Goal: Check status

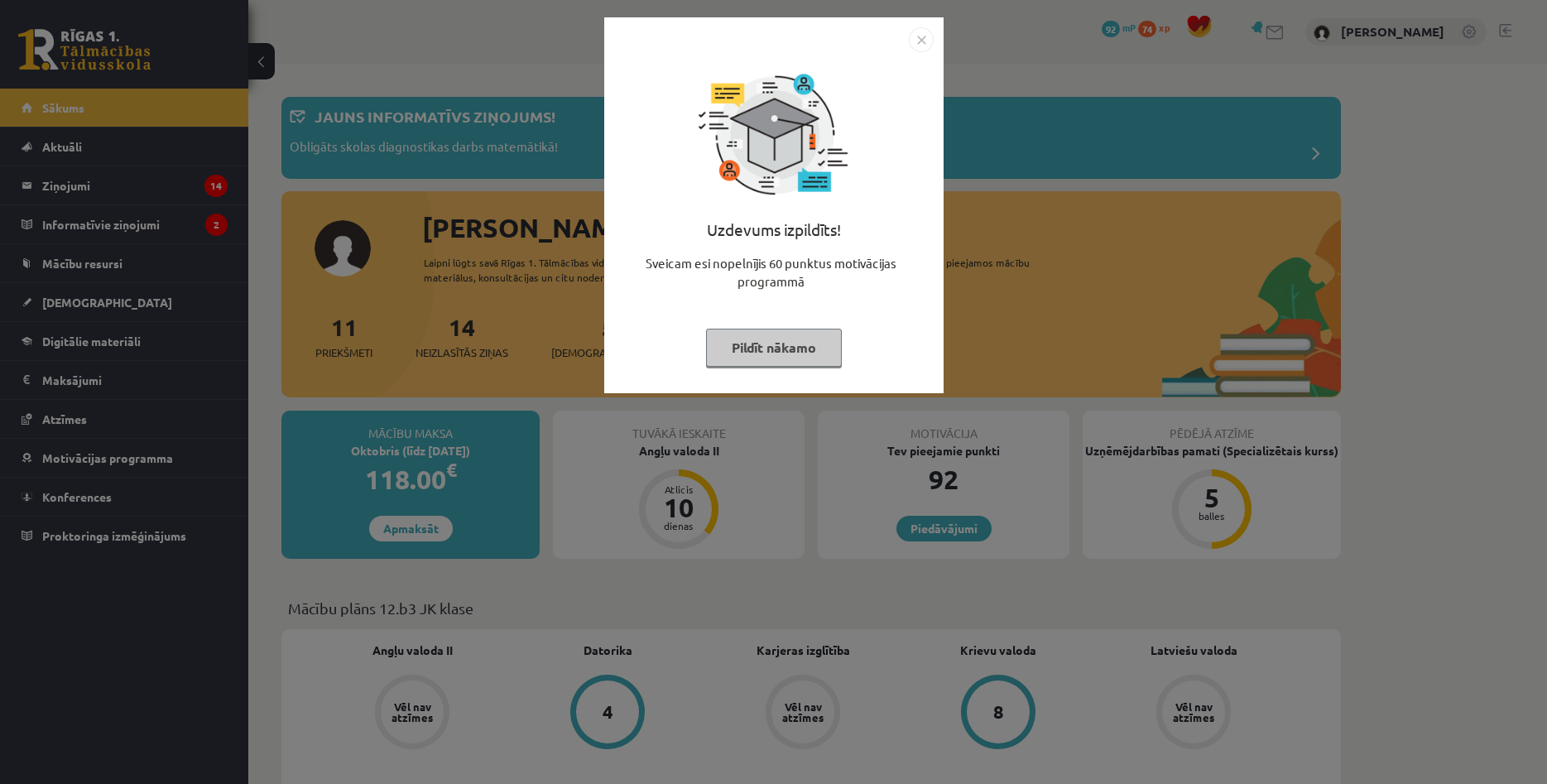
click at [756, 338] on button "Pildīt nākamo" at bounding box center [774, 348] width 136 height 38
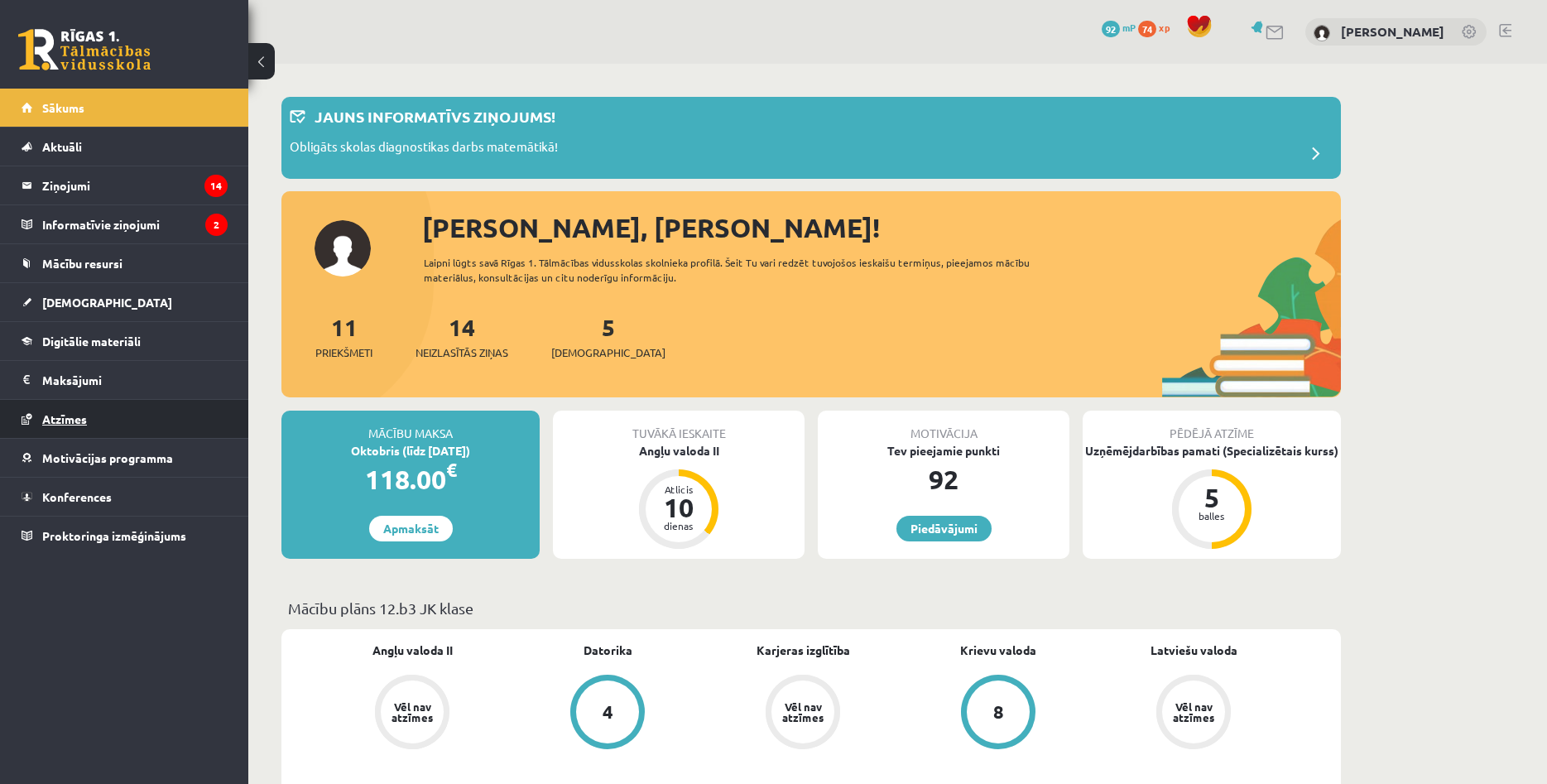
click at [115, 401] on link "Atzīmes" at bounding box center [124, 419] width 206 height 38
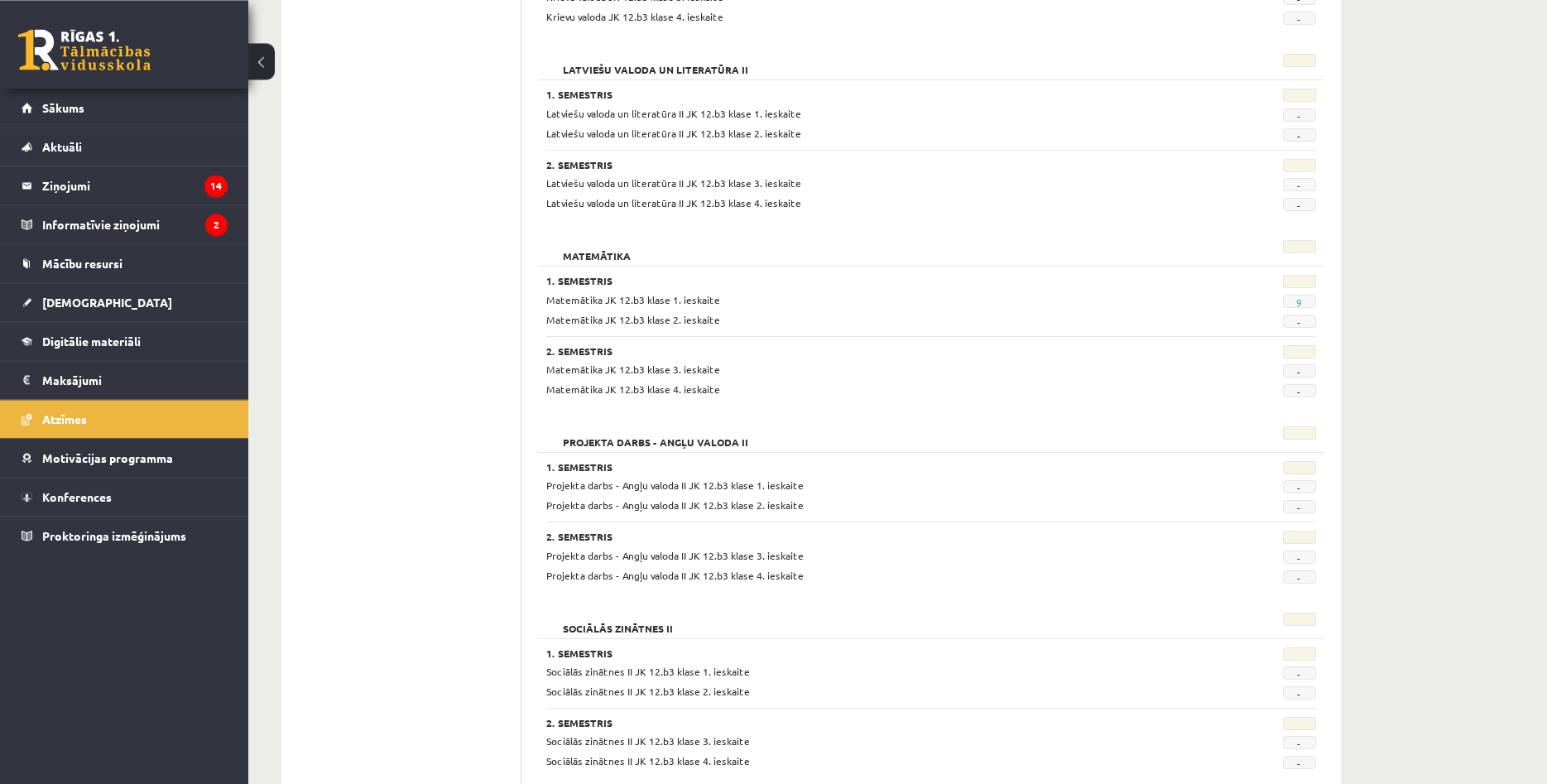
scroll to position [844, 0]
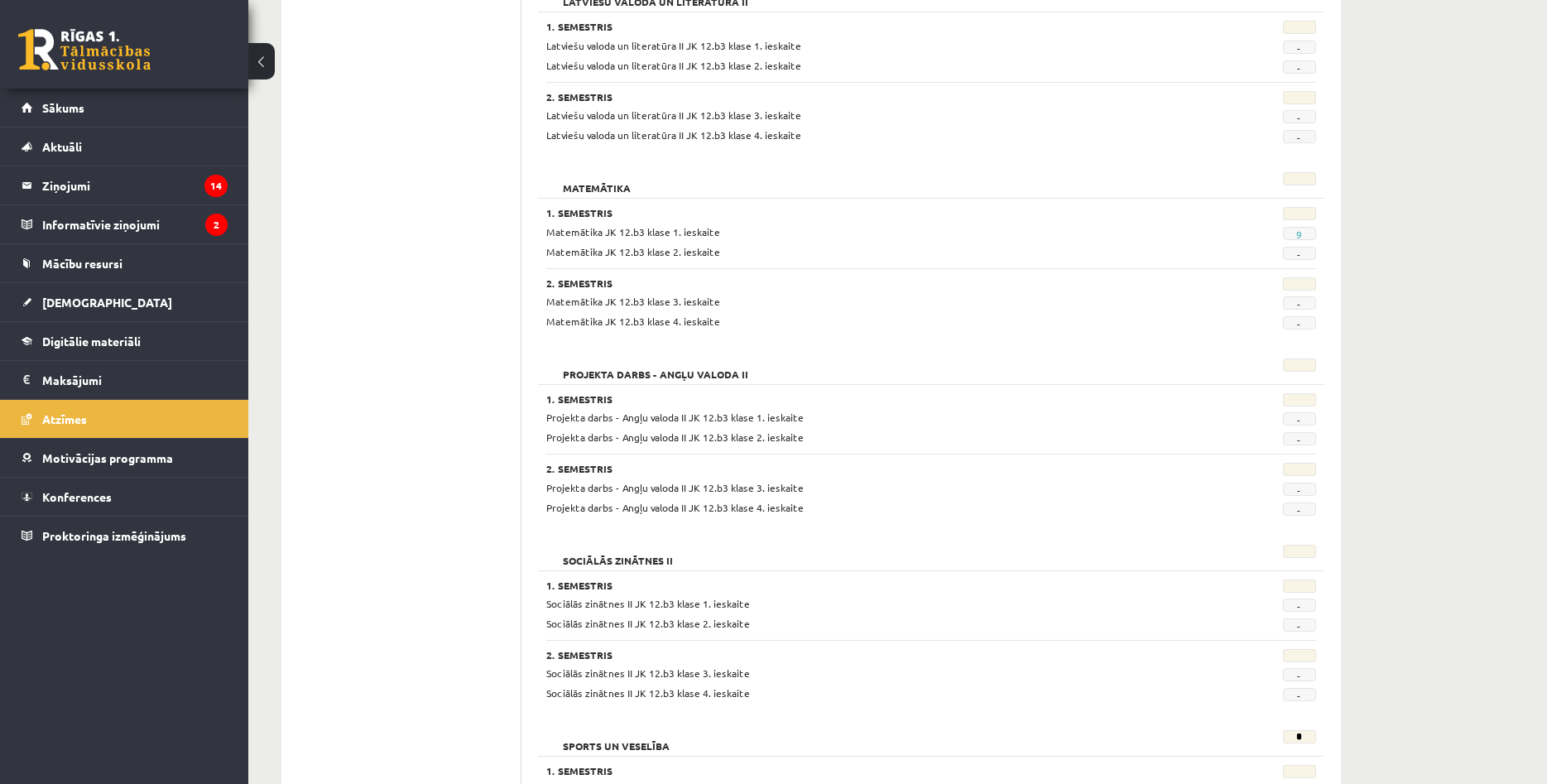
click at [1295, 234] on span "9" at bounding box center [1300, 234] width 33 height 13
click at [1298, 234] on link "9" at bounding box center [1299, 234] width 5 height 13
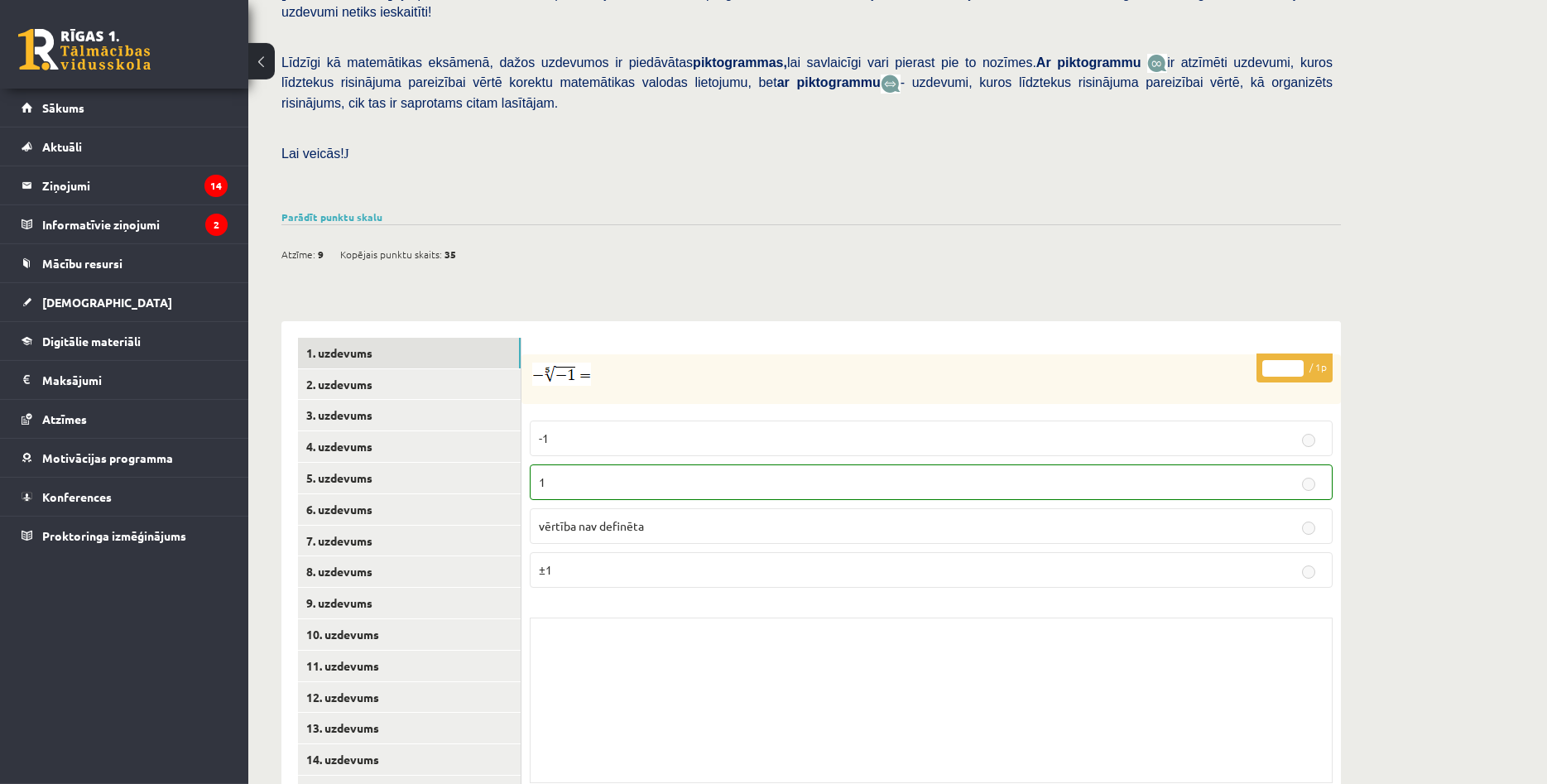
scroll to position [401, 0]
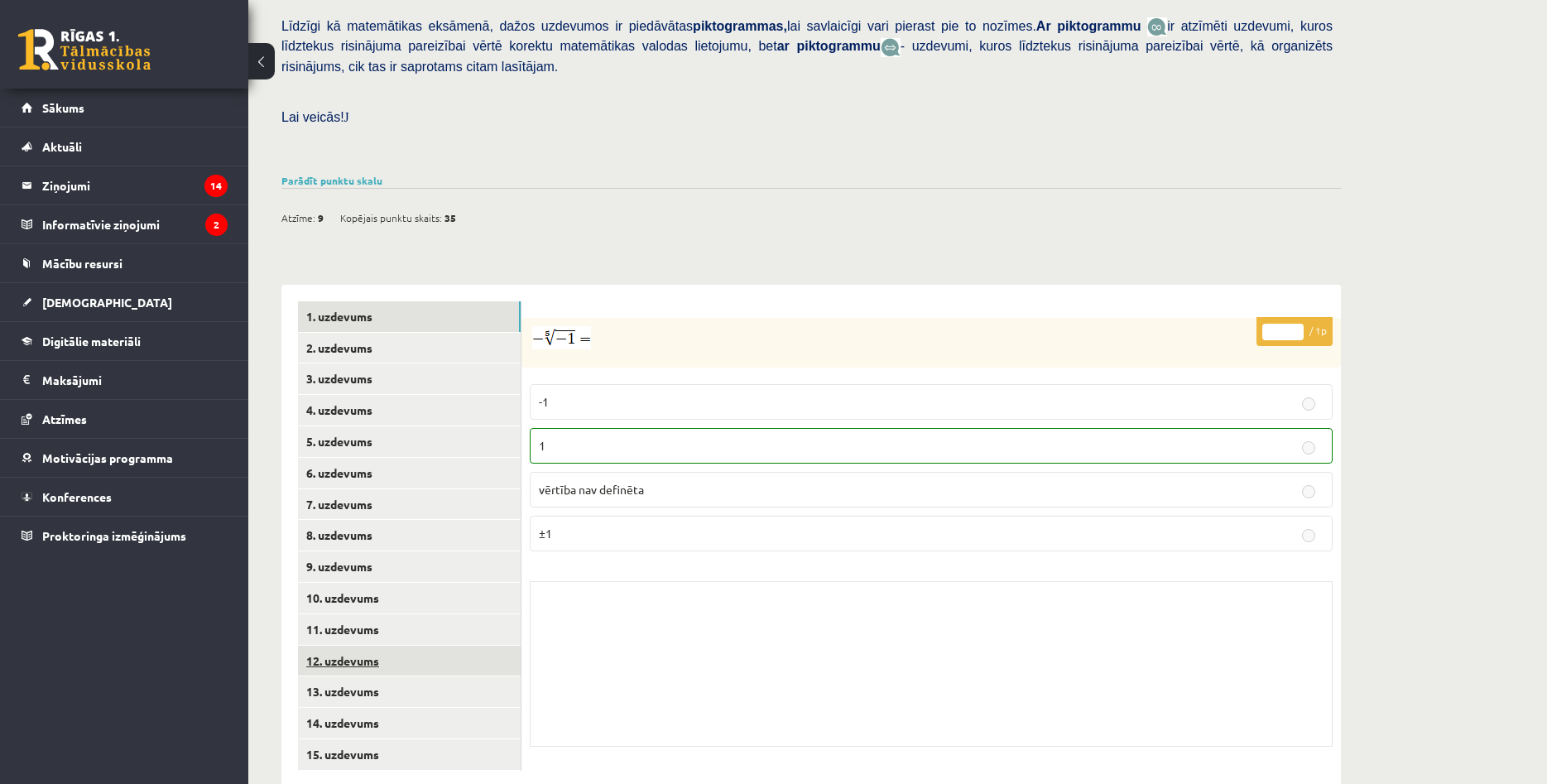
click at [425, 646] on link "12. uzdevums" at bounding box center [409, 660] width 223 height 30
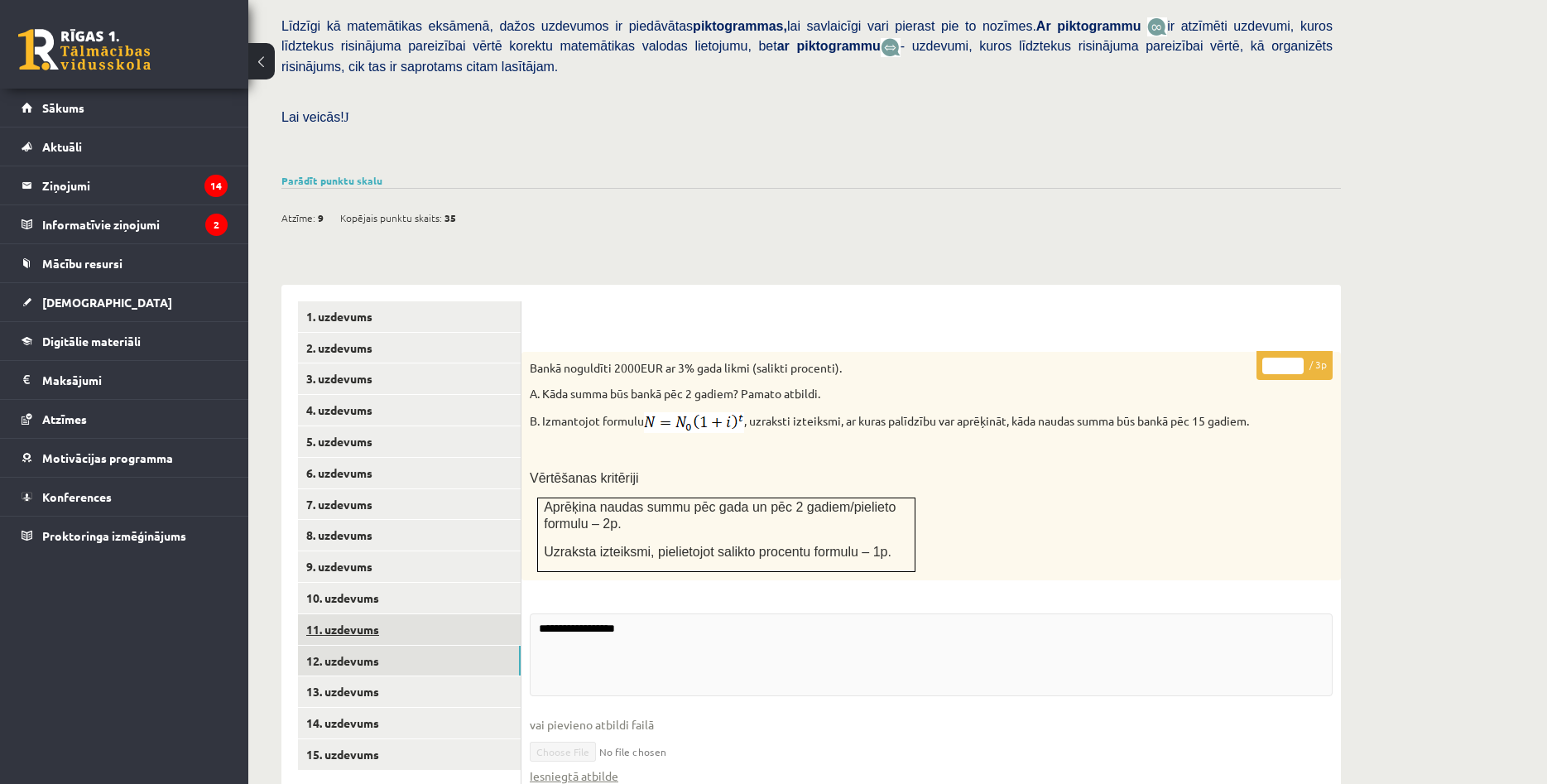
click at [422, 614] on link "11. uzdevums" at bounding box center [409, 628] width 223 height 30
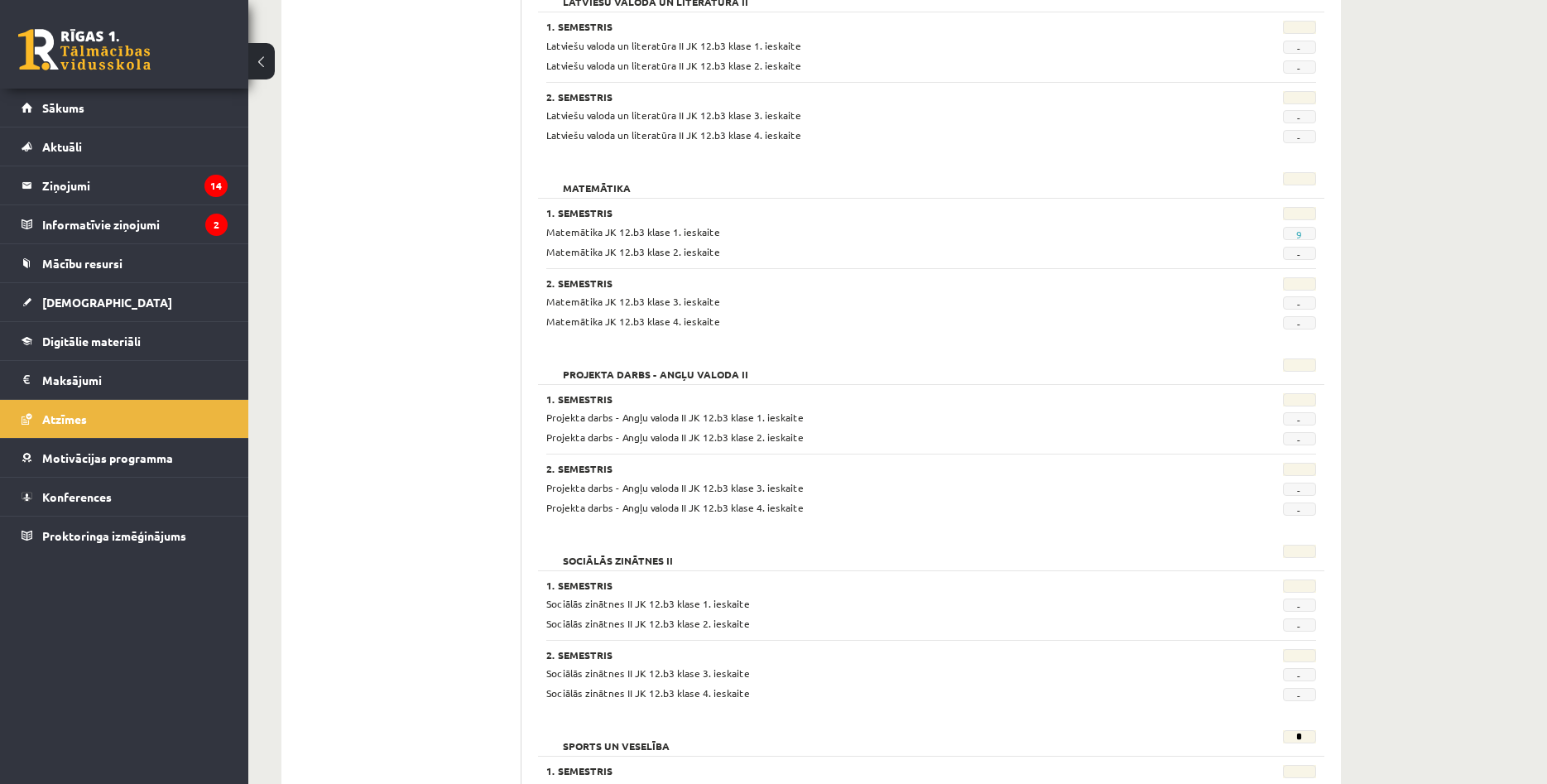
scroll to position [844, 0]
